Goal: Complete application form: Complete application form

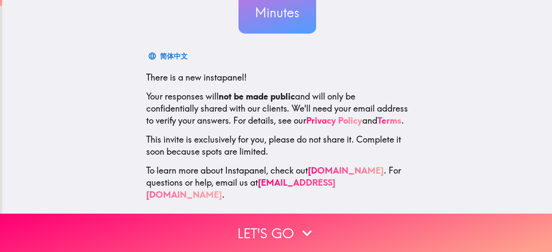
scroll to position [107, 0]
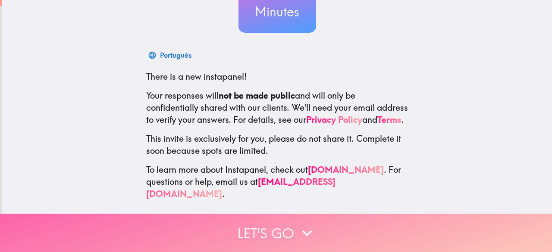
click at [265, 228] on button "Let's go" at bounding box center [276, 233] width 552 height 38
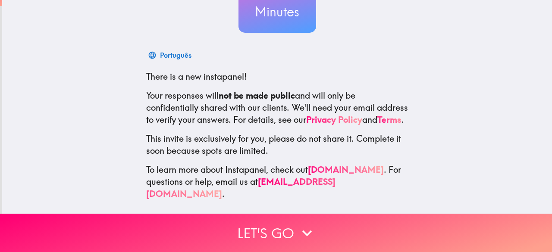
scroll to position [9, 0]
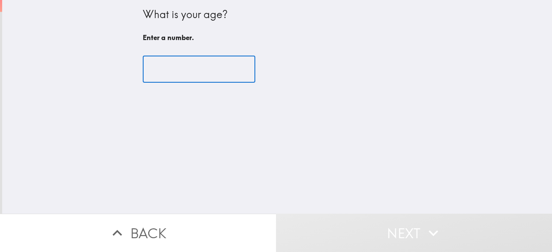
click at [165, 63] on input "number" at bounding box center [199, 69] width 112 height 27
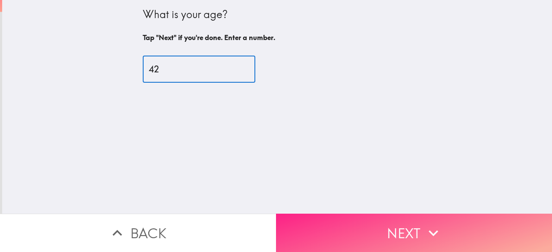
type input "42"
click at [415, 227] on button "Next" at bounding box center [414, 233] width 276 height 38
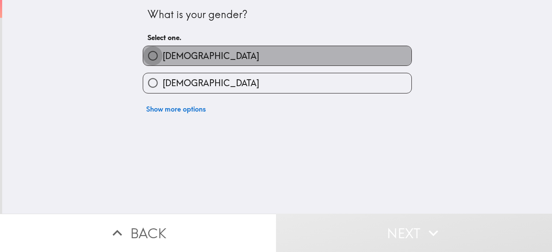
click at [154, 62] on input "[DEMOGRAPHIC_DATA]" at bounding box center [152, 55] width 19 height 19
radio input "true"
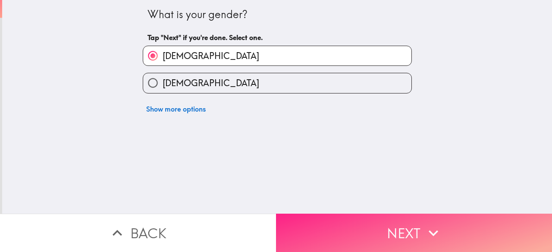
click at [336, 231] on button "Next" at bounding box center [414, 233] width 276 height 38
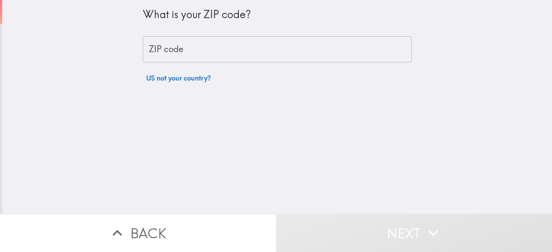
click at [186, 50] on input "ZIP code" at bounding box center [277, 49] width 269 height 27
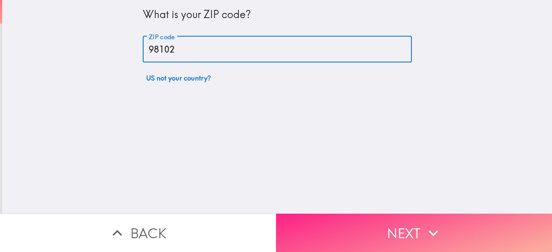
type input "98102"
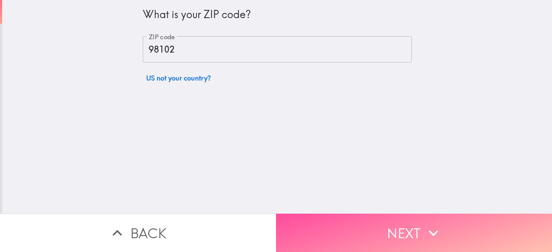
drag, startPoint x: 320, startPoint y: 216, endPoint x: 315, endPoint y: 208, distance: 9.5
click at [317, 214] on button "Next" at bounding box center [414, 233] width 276 height 38
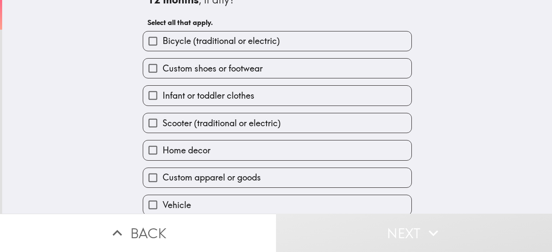
scroll to position [43, 0]
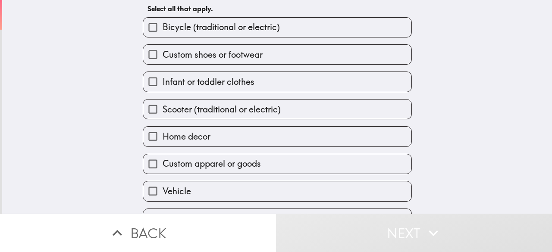
click at [189, 143] on span "Home decor" at bounding box center [186, 137] width 48 height 12
click at [162, 144] on input "Home decor" at bounding box center [152, 136] width 19 height 19
checkbox input "true"
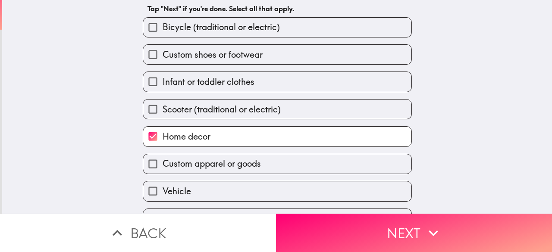
click at [197, 168] on span "Custom apparel or goods" at bounding box center [211, 164] width 98 height 12
click at [162, 168] on input "Custom apparel or goods" at bounding box center [152, 163] width 19 height 19
checkbox input "true"
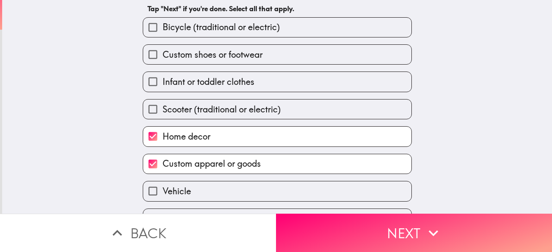
click at [220, 56] on span "Custom shoes or footwear" at bounding box center [212, 55] width 100 height 12
click at [162, 56] on input "Custom shoes or footwear" at bounding box center [152, 54] width 19 height 19
checkbox input "true"
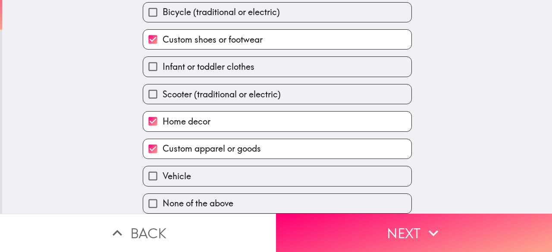
scroll to position [67, 0]
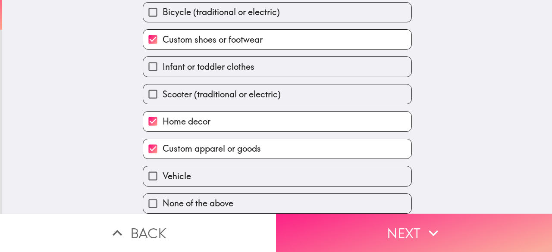
click at [350, 232] on button "Next" at bounding box center [414, 233] width 276 height 38
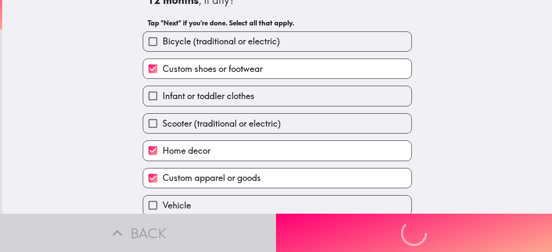
scroll to position [0, 0]
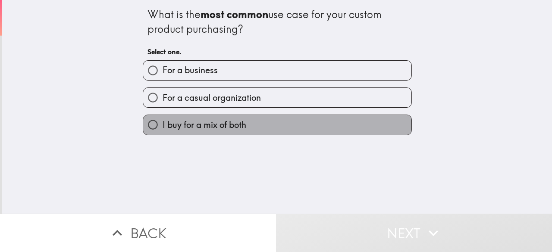
click at [162, 122] on span "I buy for a mix of both" at bounding box center [204, 125] width 84 height 12
click at [162, 122] on input "I buy for a mix of both" at bounding box center [152, 124] width 19 height 19
radio input "true"
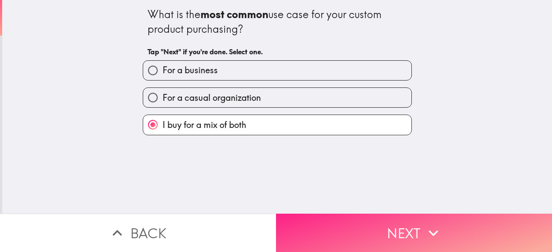
click at [337, 225] on button "Next" at bounding box center [414, 233] width 276 height 38
